Goal: Task Accomplishment & Management: Manage account settings

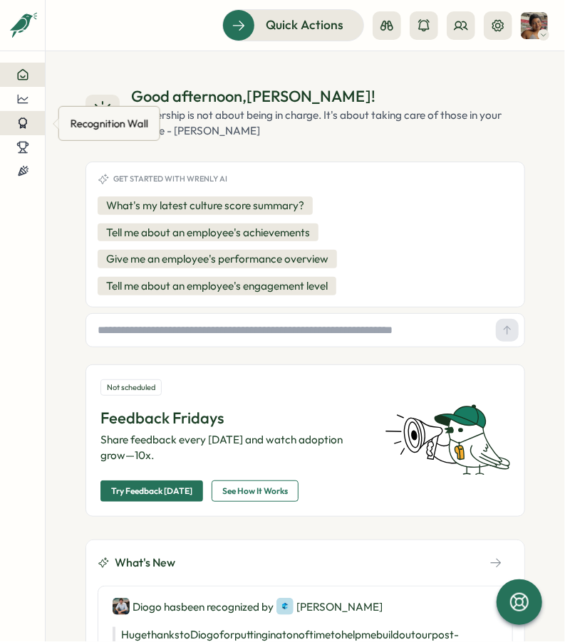
click at [22, 123] on icon at bounding box center [22, 123] width 13 height 13
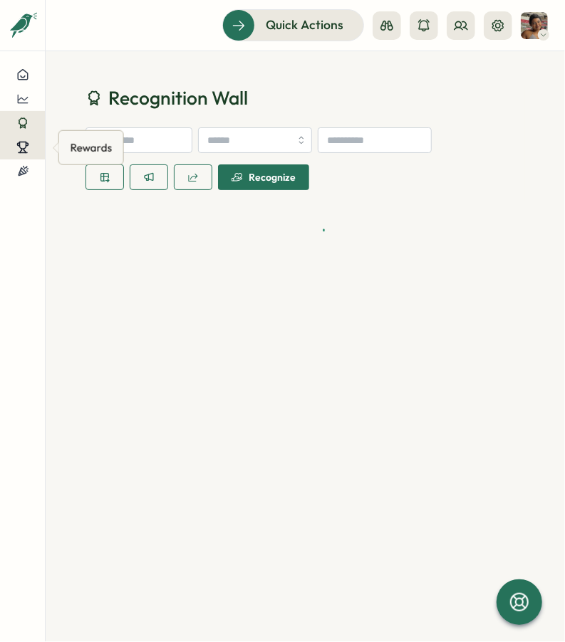
click at [35, 152] on button at bounding box center [22, 147] width 45 height 24
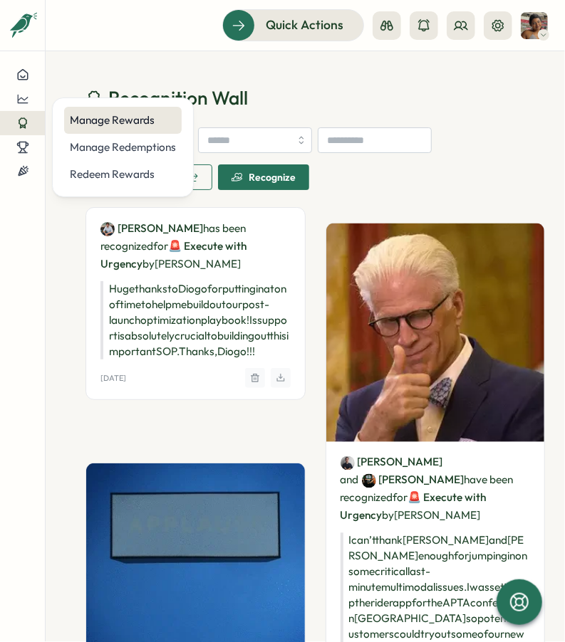
click at [145, 121] on div "Manage Rewards" at bounding box center [123, 120] width 106 height 16
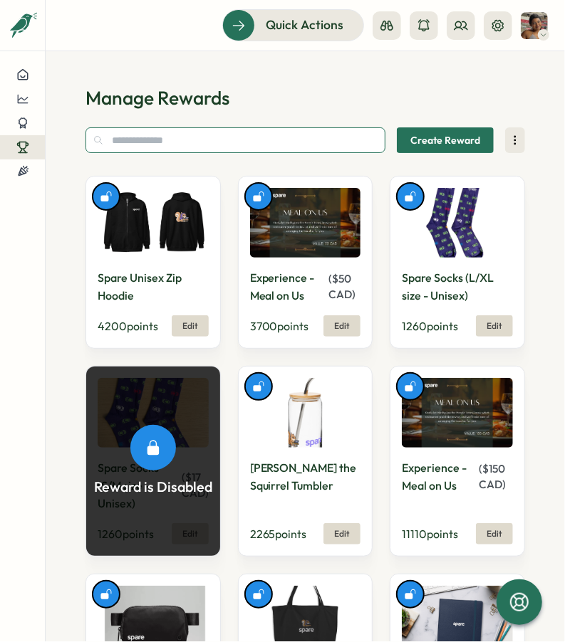
click at [281, 142] on input "text" at bounding box center [235, 140] width 300 height 26
click at [28, 141] on icon at bounding box center [22, 147] width 13 height 13
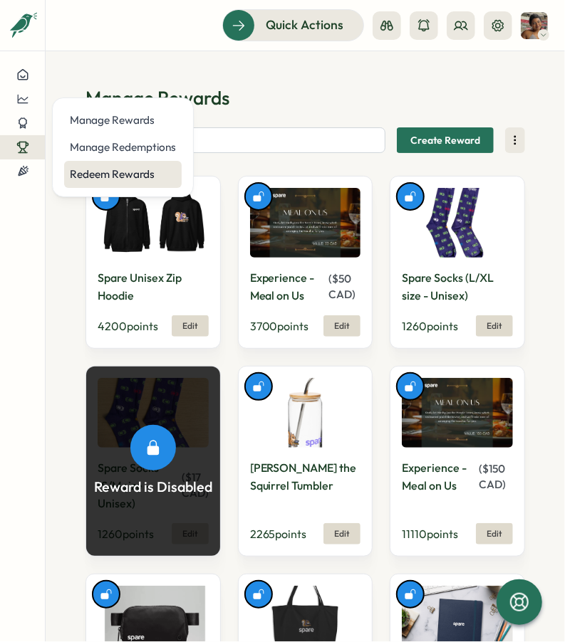
click at [120, 171] on div "Redeem Rewards" at bounding box center [123, 175] width 106 height 16
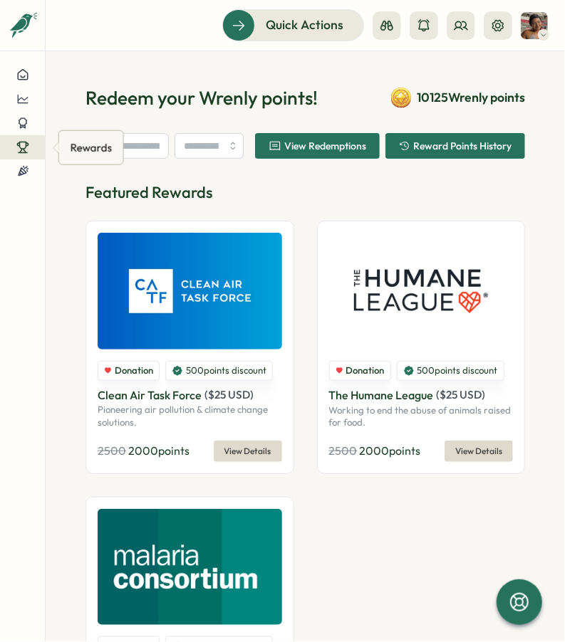
click at [9, 148] on button at bounding box center [22, 147] width 45 height 24
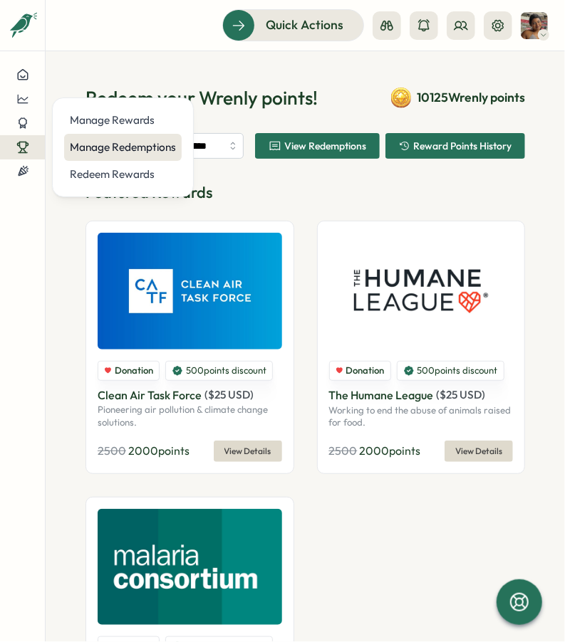
click at [100, 147] on div "Manage Redemptions" at bounding box center [123, 148] width 106 height 16
